Goal: Navigation & Orientation: Find specific page/section

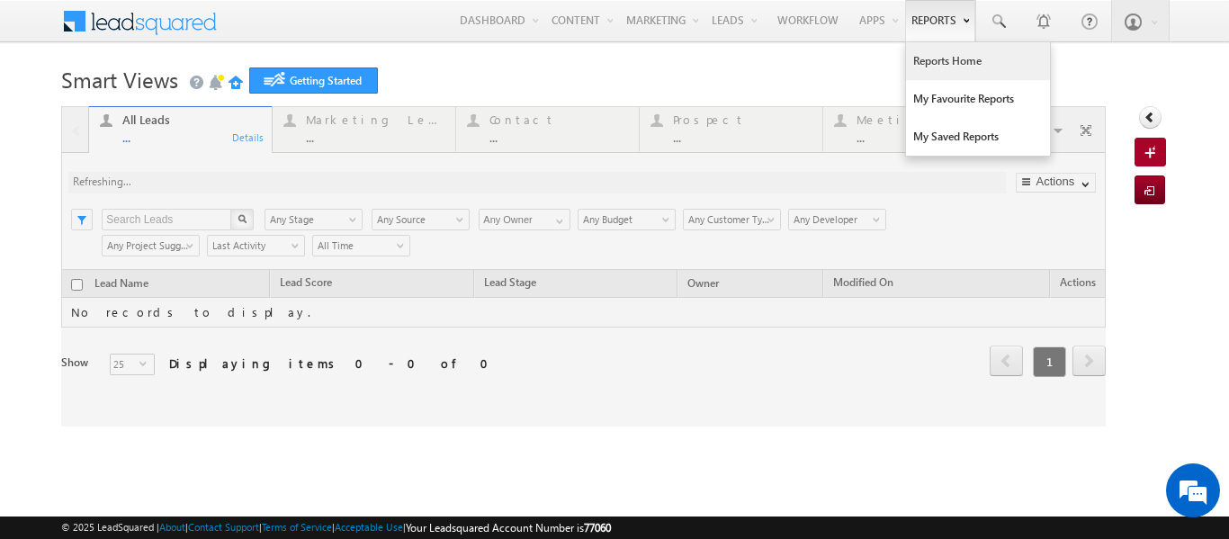
click at [922, 58] on link "Reports Home" at bounding box center [978, 61] width 144 height 38
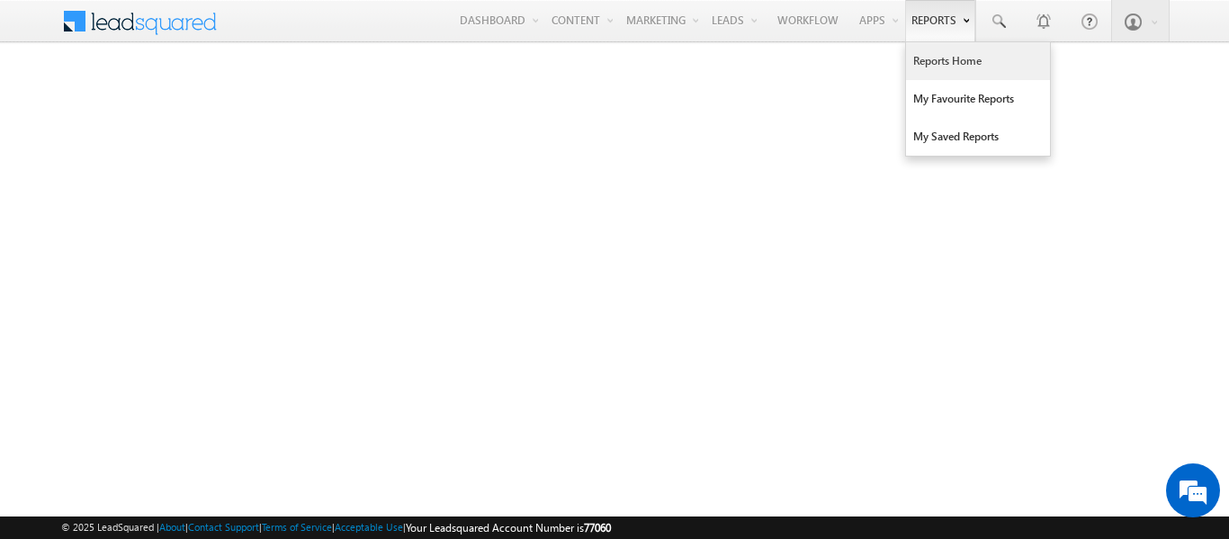
click at [921, 57] on link "Reports Home" at bounding box center [978, 61] width 144 height 38
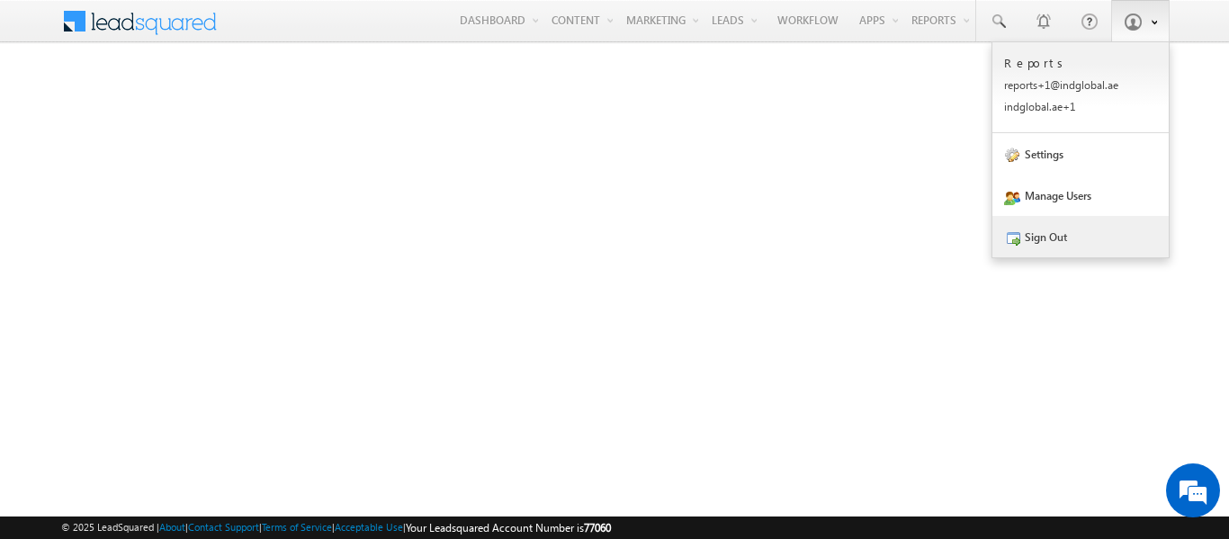
click at [1055, 238] on link "Sign Out" at bounding box center [1081, 236] width 176 height 41
